Goal: Task Accomplishment & Management: Manage account settings

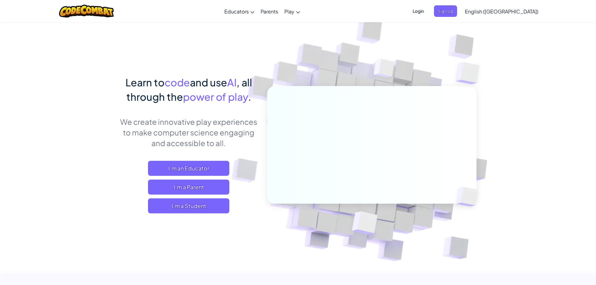
click at [460, 5] on div "Login Sign Up English ([GEOGRAPHIC_DATA]) English ([GEOGRAPHIC_DATA]) English (…" at bounding box center [474, 11] width 136 height 17
click at [427, 14] on span "Login" at bounding box center [418, 11] width 19 height 12
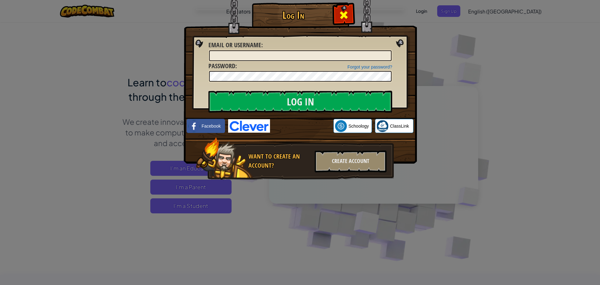
click at [341, 10] on span at bounding box center [344, 15] width 10 height 10
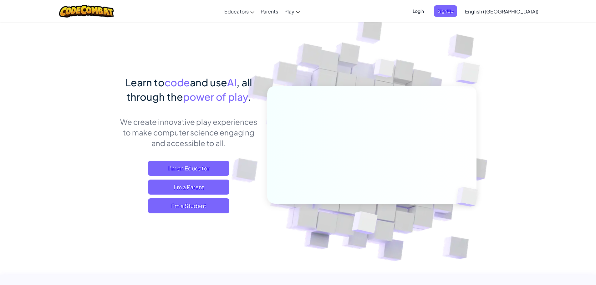
click at [427, 13] on span "Login" at bounding box center [418, 11] width 19 height 12
